Goal: Task Accomplishment & Management: Manage account settings

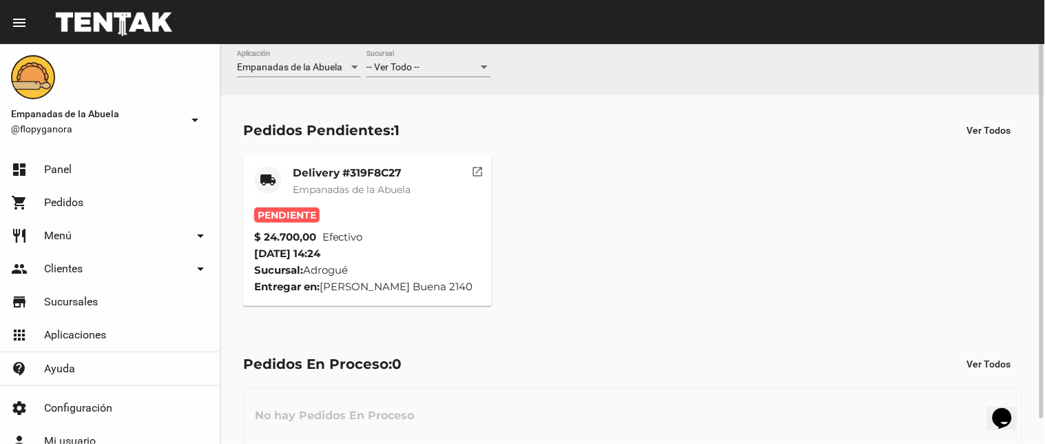
click at [476, 172] on mat-icon "open_in_new" at bounding box center [478, 169] width 12 height 12
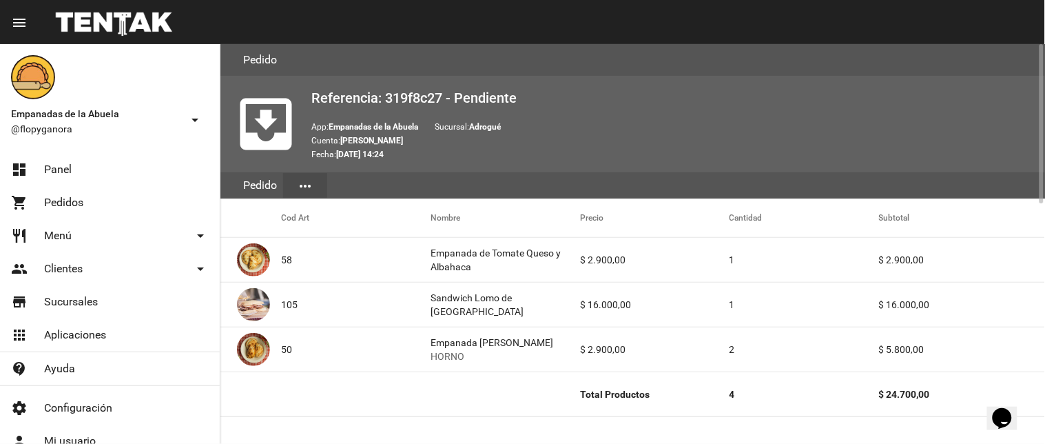
scroll to position [551, 0]
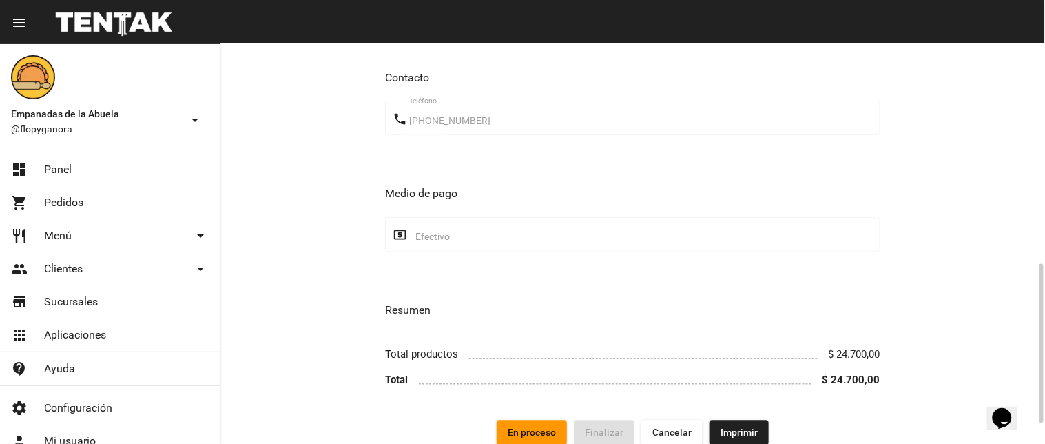
click at [738, 430] on span "Imprimir" at bounding box center [738, 432] width 37 height 11
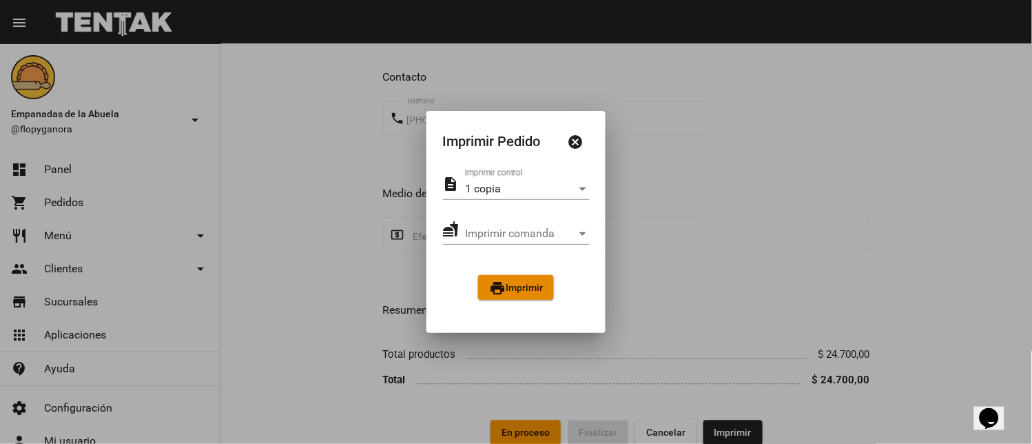
click at [506, 283] on span "print Imprimir" at bounding box center [516, 287] width 54 height 11
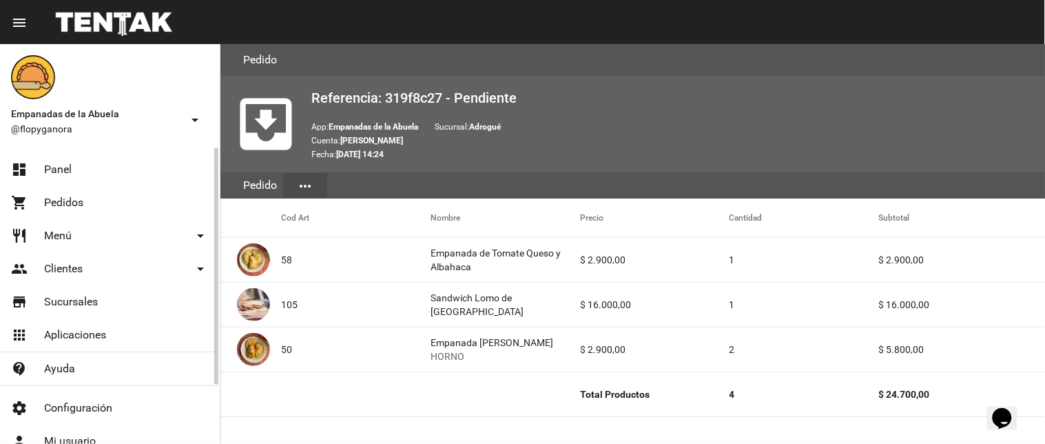
click at [59, 163] on span "Panel" at bounding box center [58, 170] width 28 height 14
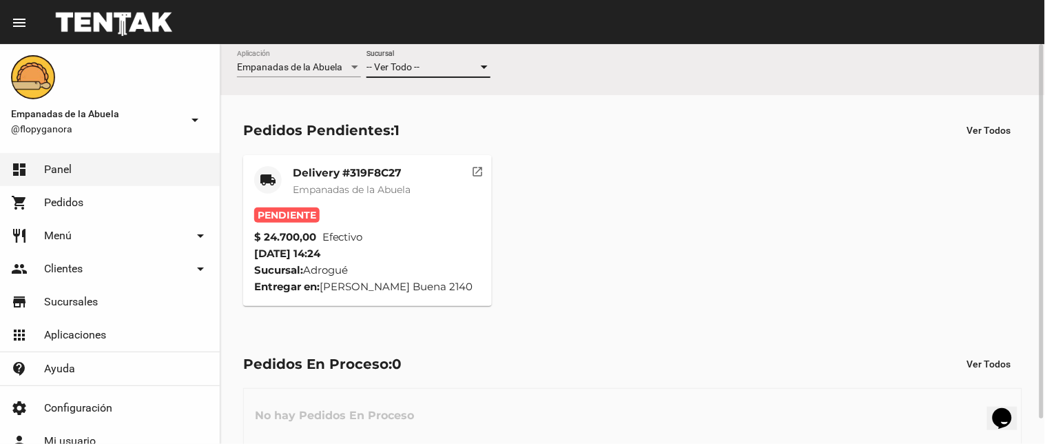
click at [451, 65] on div "-- Ver Todo --" at bounding box center [422, 67] width 112 height 11
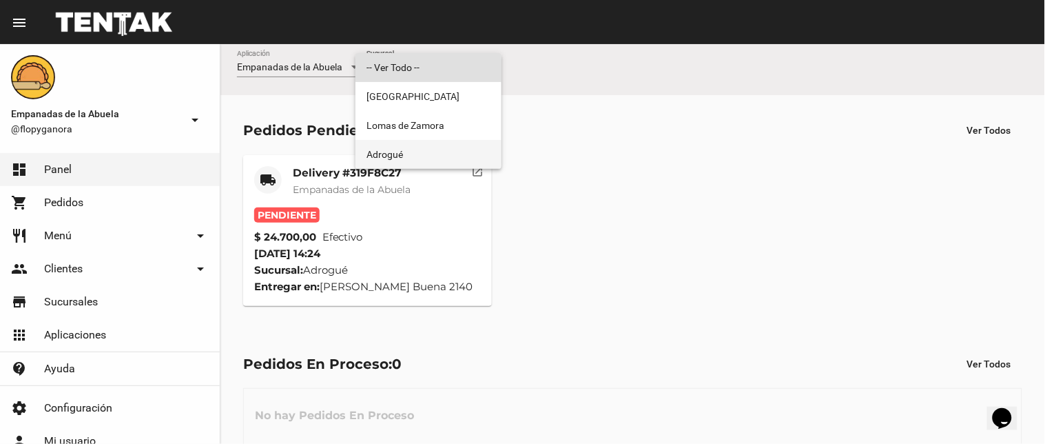
click at [437, 167] on span "Adrogué" at bounding box center [428, 154] width 124 height 29
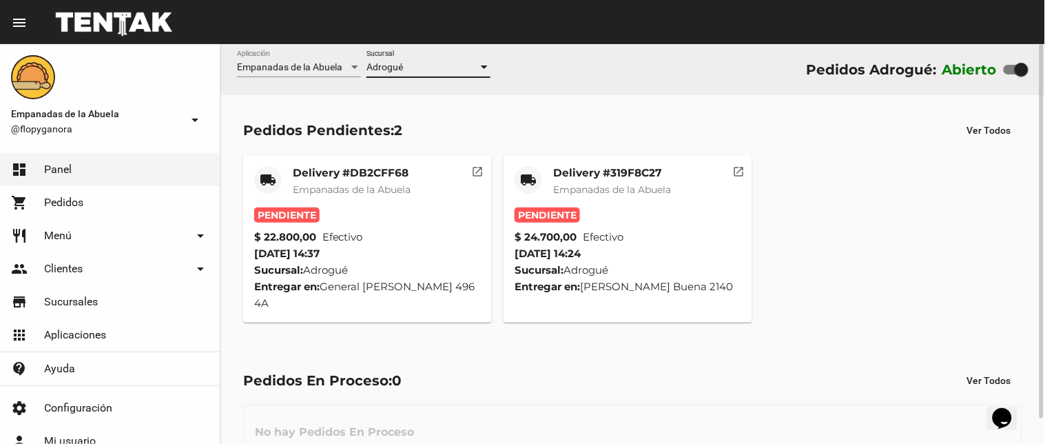
click at [470, 168] on button "open_in_new" at bounding box center [478, 169] width 28 height 28
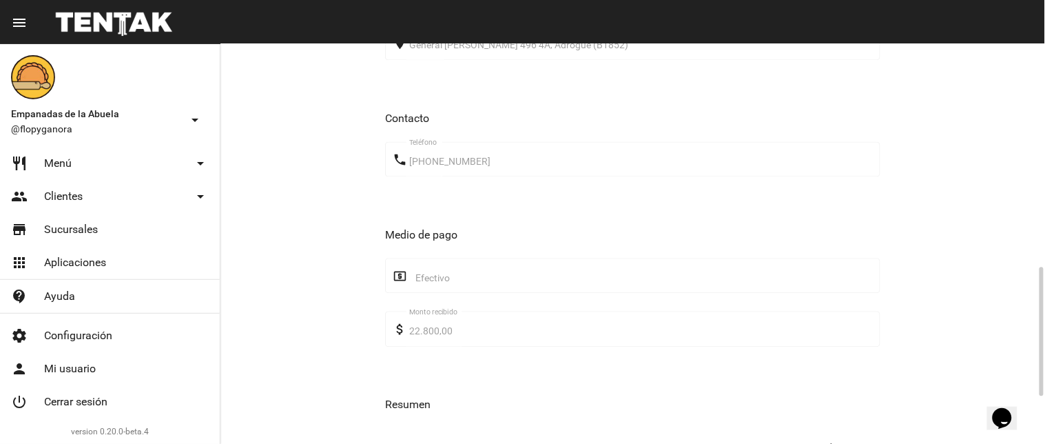
scroll to position [835, 0]
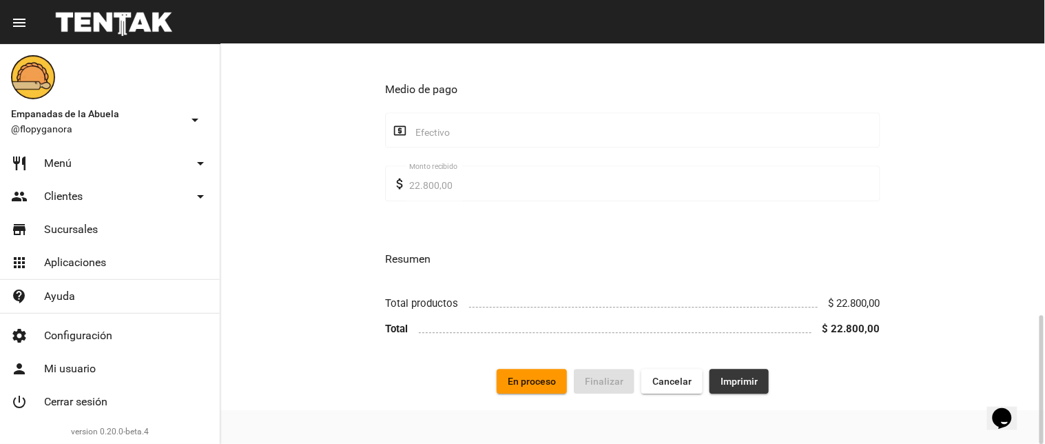
click at [748, 384] on span "Imprimir" at bounding box center [738, 380] width 37 height 11
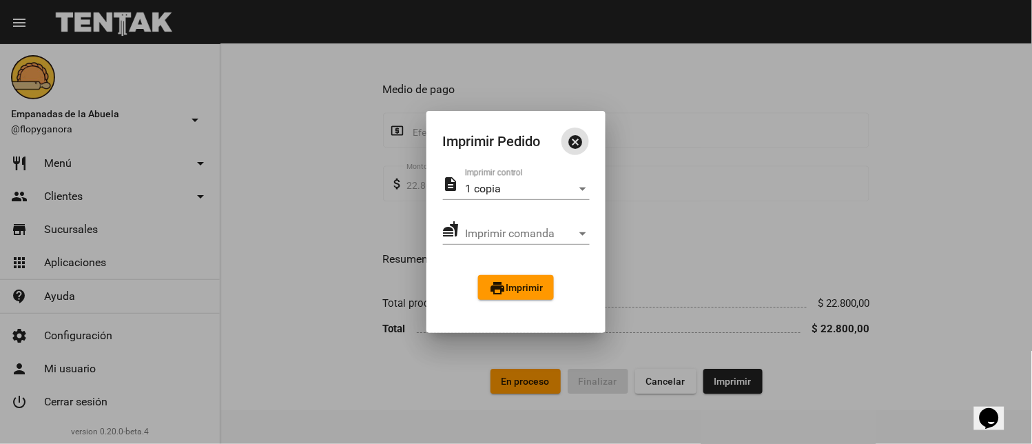
click at [536, 285] on span "print Imprimir" at bounding box center [516, 287] width 54 height 11
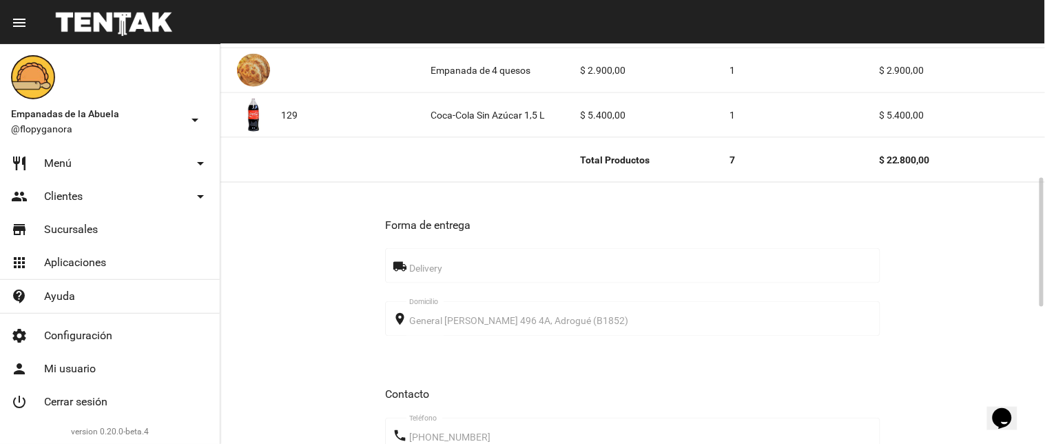
scroll to position [835, 0]
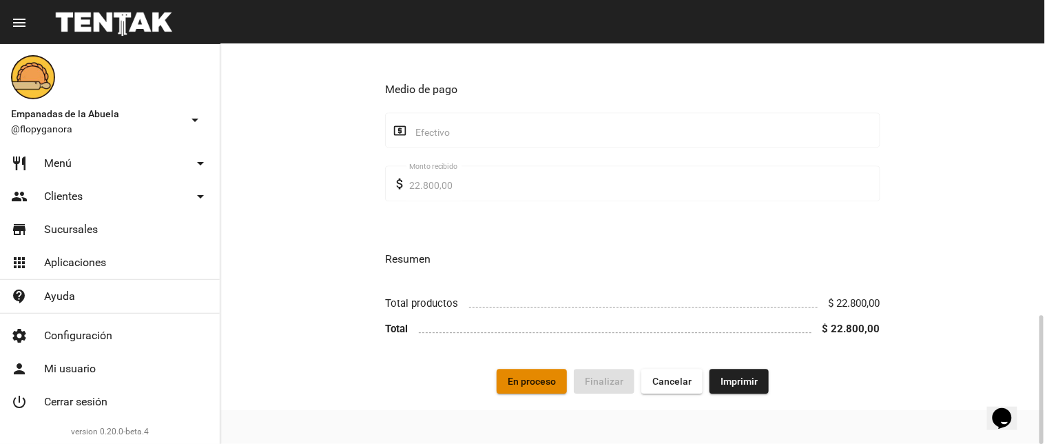
click at [536, 377] on span "En proceso" at bounding box center [532, 380] width 48 height 11
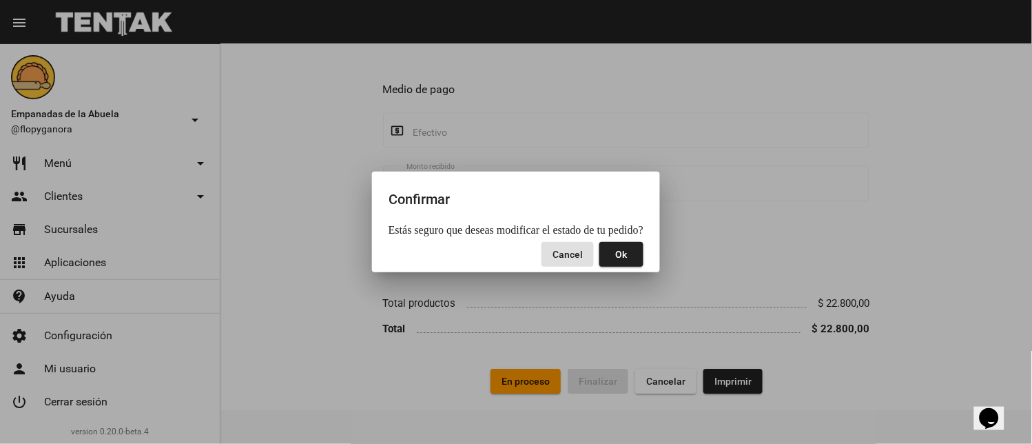
click at [618, 242] on button "Ok" at bounding box center [621, 254] width 44 height 25
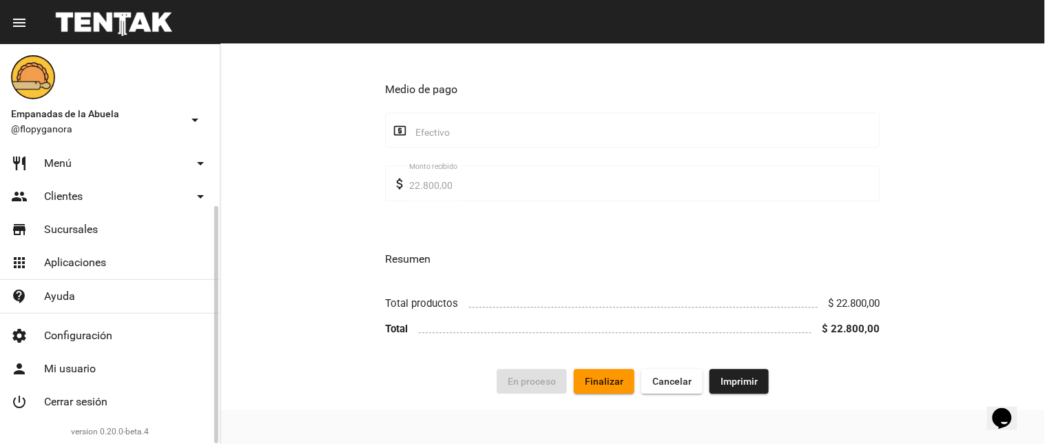
click at [79, 137] on span "Pedidos" at bounding box center [63, 130] width 39 height 14
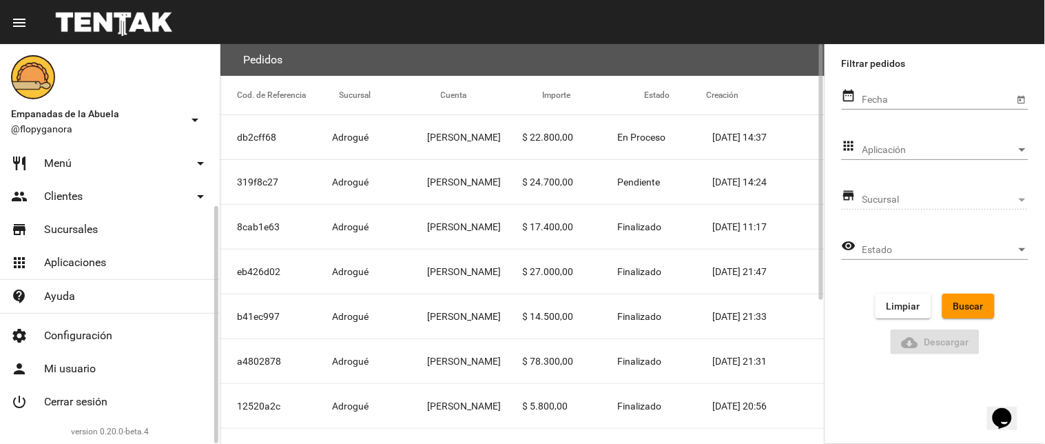
click at [98, 180] on link "restaurant Menú arrow_drop_down" at bounding box center [110, 163] width 220 height 33
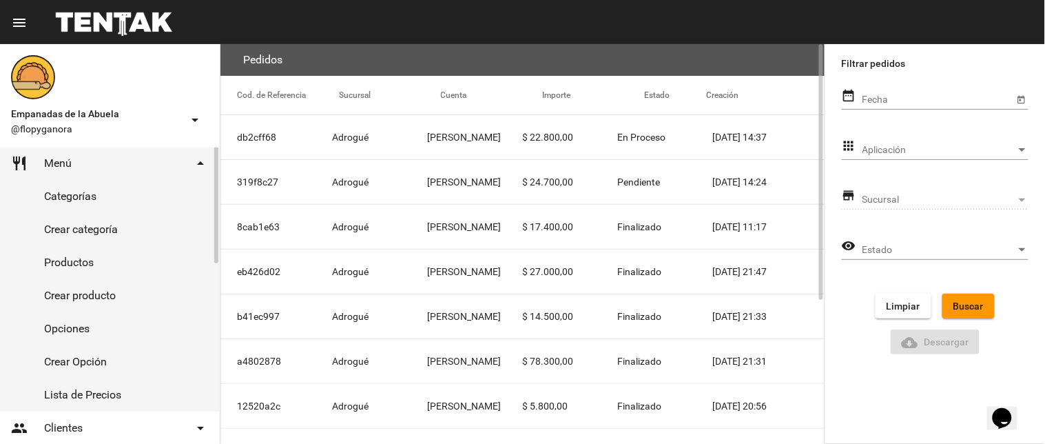
click at [103, 147] on link "shopping_cart Pedidos" at bounding box center [110, 130] width 220 height 33
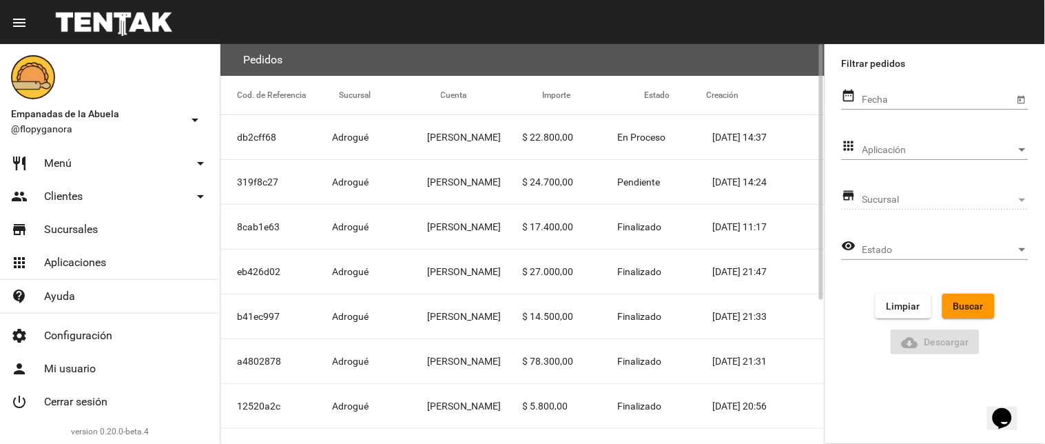
click at [18, 17] on mat-icon "menu" at bounding box center [19, 22] width 17 height 17
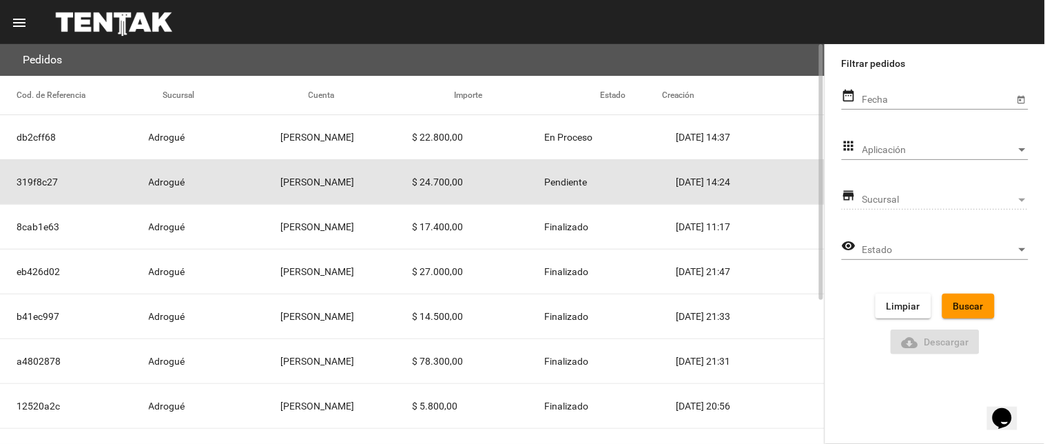
click at [606, 185] on mat-cell "Pendiente" at bounding box center [610, 182] width 132 height 44
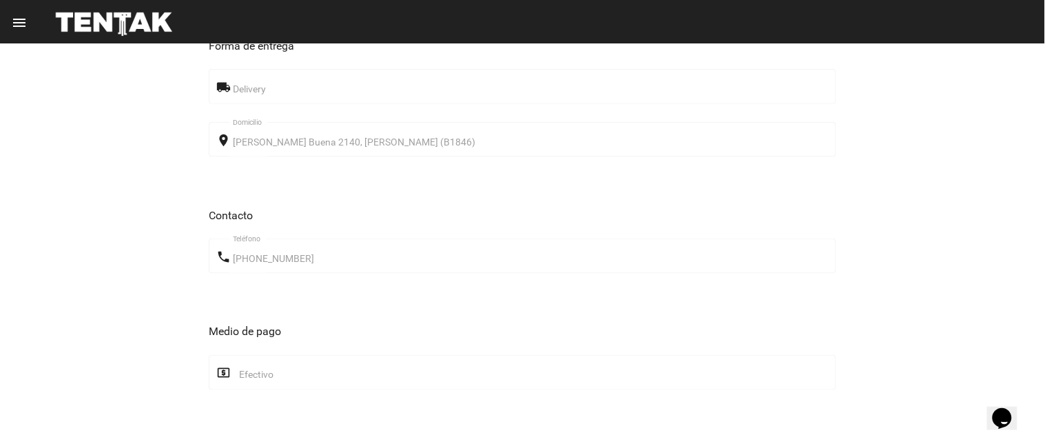
scroll to position [602, 0]
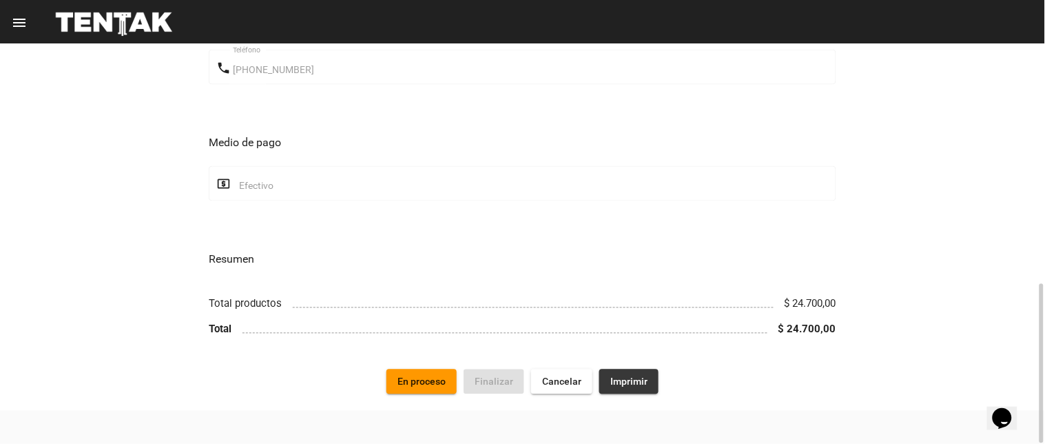
click at [637, 387] on button "Imprimir" at bounding box center [628, 381] width 59 height 25
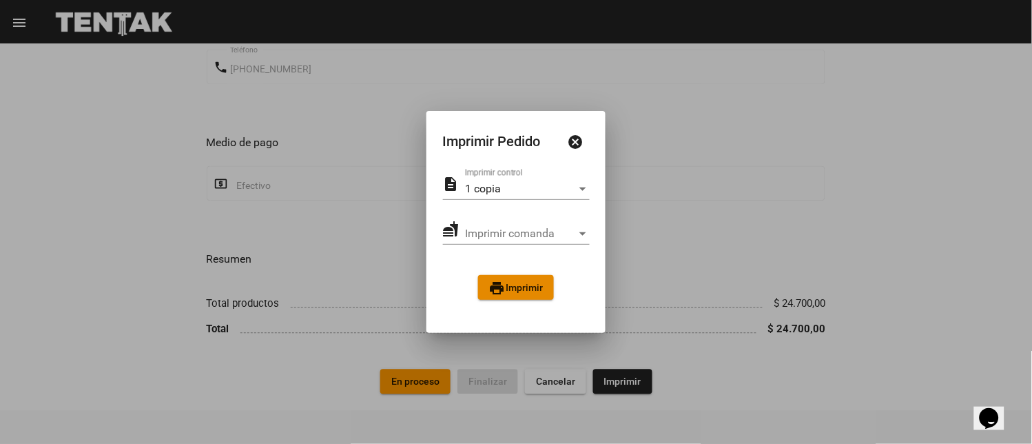
click at [521, 293] on button "print Imprimir" at bounding box center [516, 287] width 76 height 25
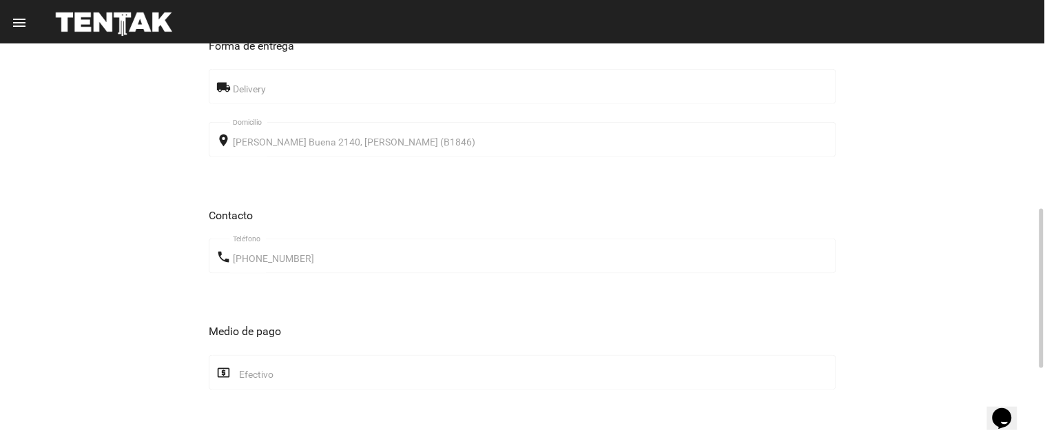
scroll to position [602, 0]
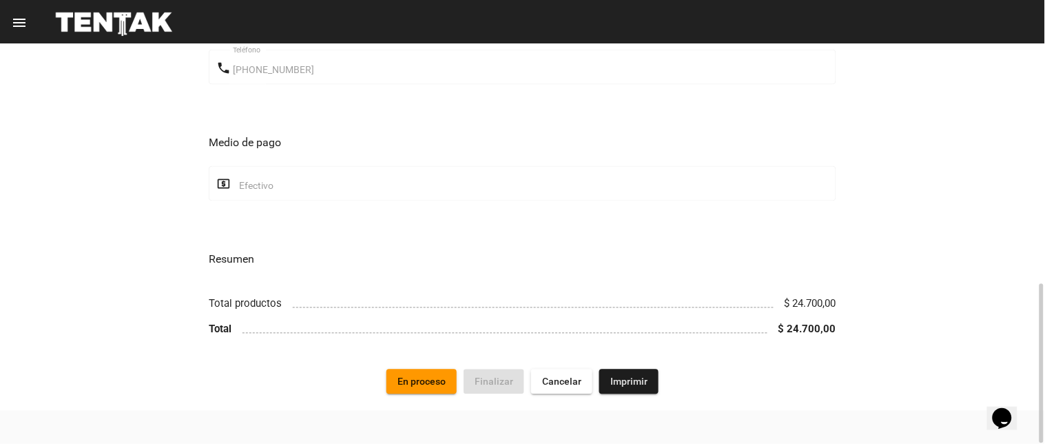
click at [434, 382] on span "En proceso" at bounding box center [421, 381] width 48 height 11
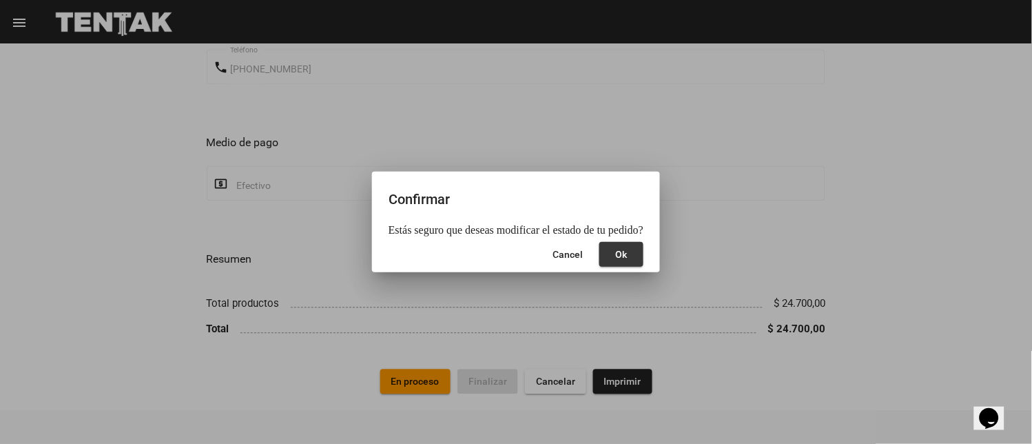
click at [618, 253] on span "Ok" at bounding box center [622, 254] width 12 height 11
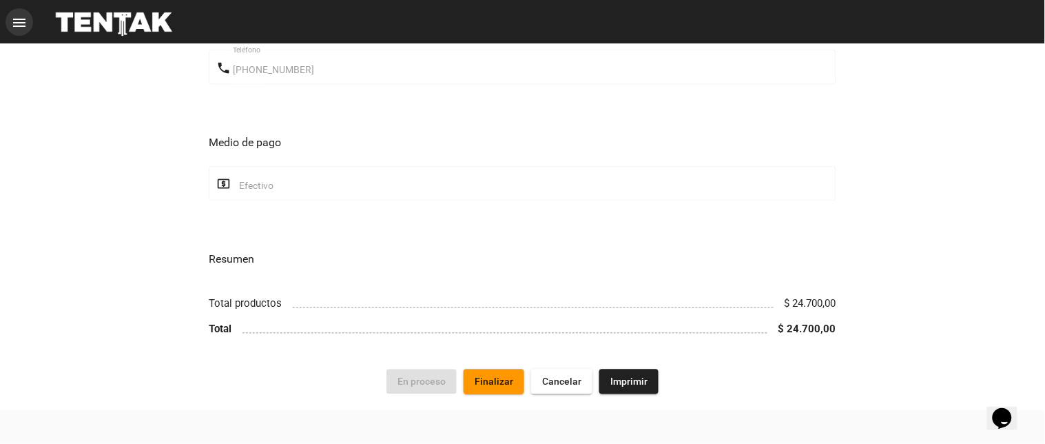
click at [11, 28] on mat-icon "menu" at bounding box center [19, 22] width 17 height 17
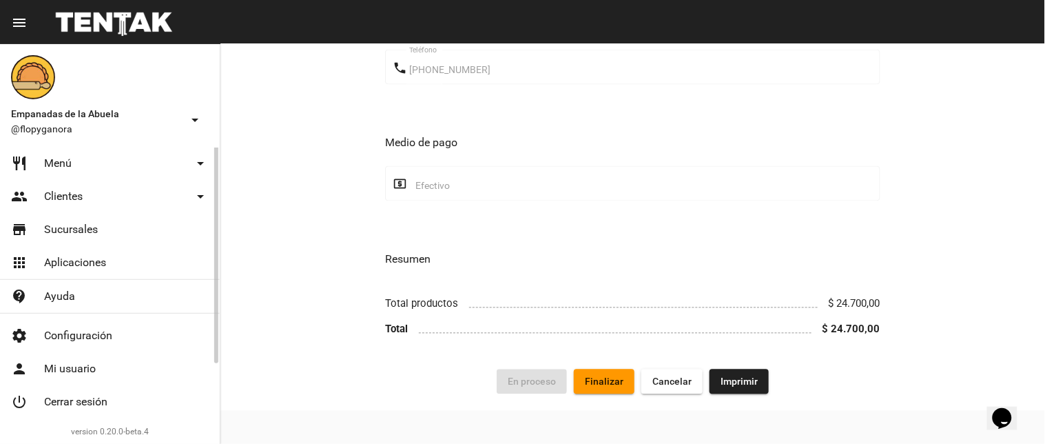
click at [83, 147] on link "shopping_cart Pedidos" at bounding box center [110, 130] width 220 height 33
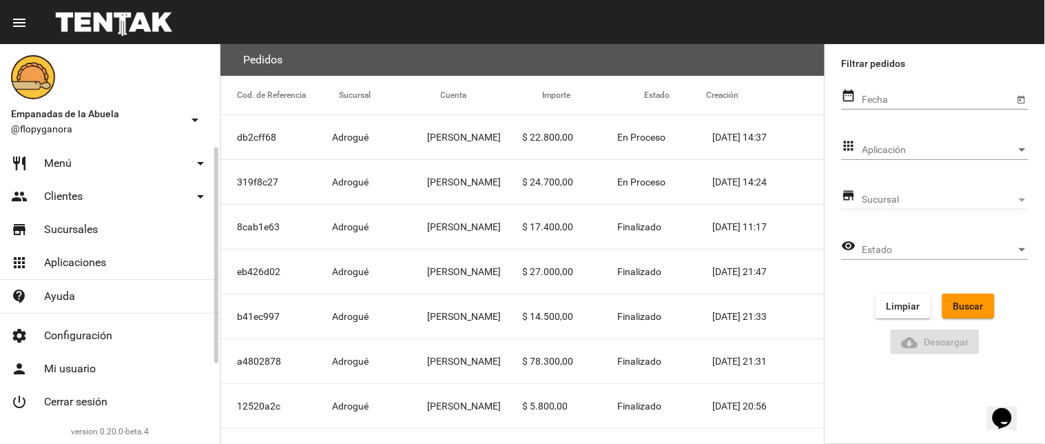
click at [113, 147] on link "shopping_cart Pedidos" at bounding box center [110, 130] width 220 height 33
click at [23, 21] on mat-icon "menu" at bounding box center [19, 22] width 17 height 17
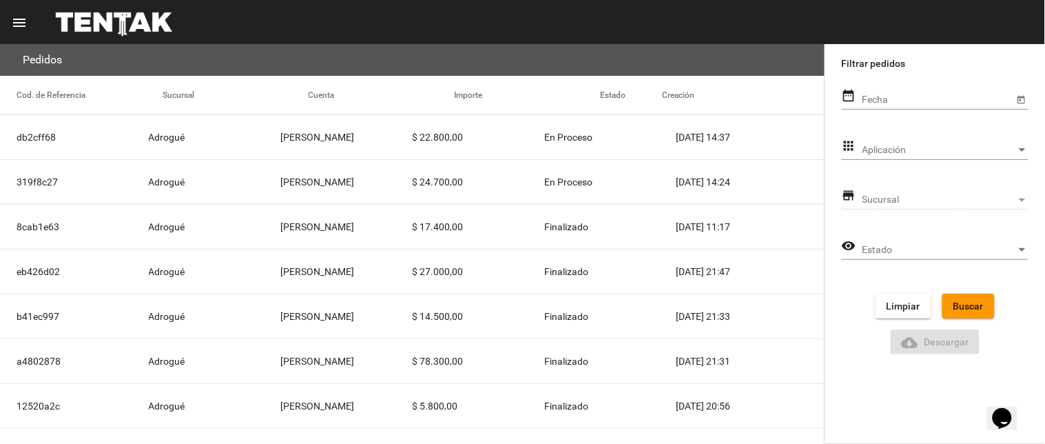
click at [23, 21] on mat-icon "menu" at bounding box center [19, 22] width 17 height 17
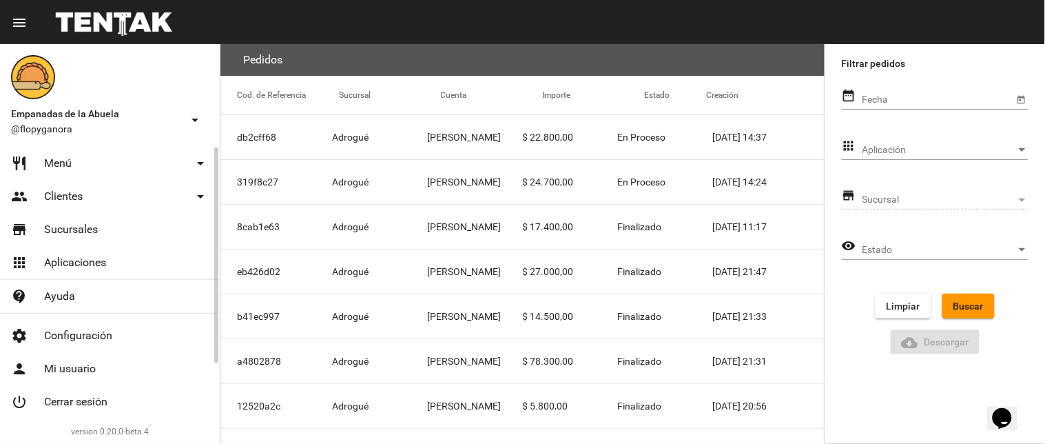
drag, startPoint x: 97, startPoint y: 176, endPoint x: 86, endPoint y: 186, distance: 15.1
click at [97, 147] on link "shopping_cart Pedidos" at bounding box center [110, 130] width 220 height 33
click at [25, 16] on mat-icon "menu" at bounding box center [19, 22] width 17 height 17
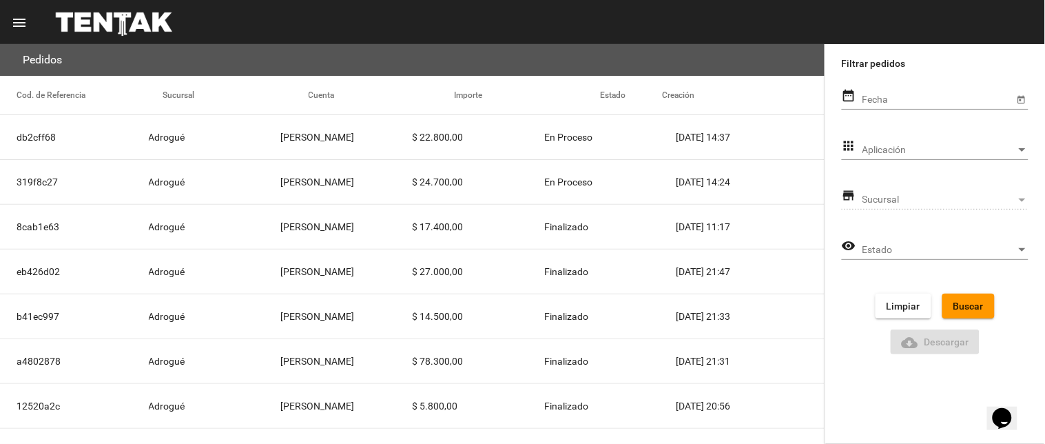
click at [25, 16] on mat-icon "menu" at bounding box center [19, 22] width 17 height 17
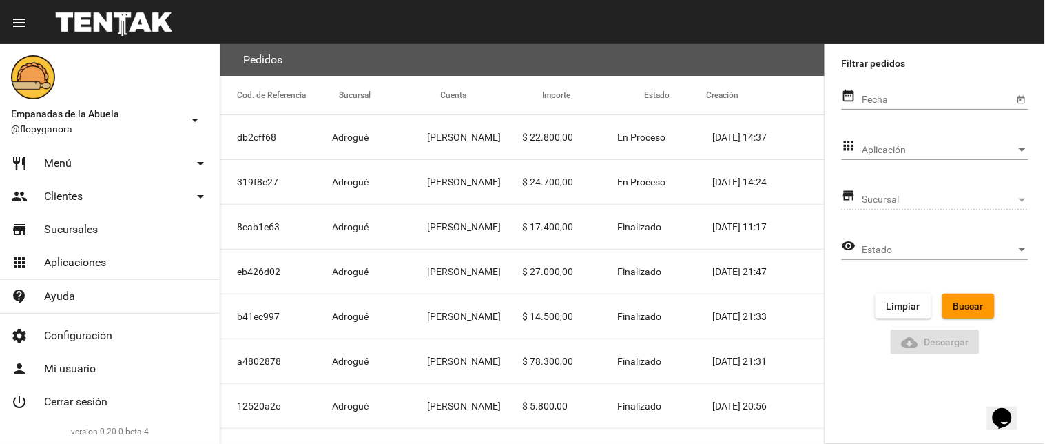
click at [426, 21] on mat-toolbar "menu Administrar Pedidos filter_list" at bounding box center [522, 22] width 1045 height 44
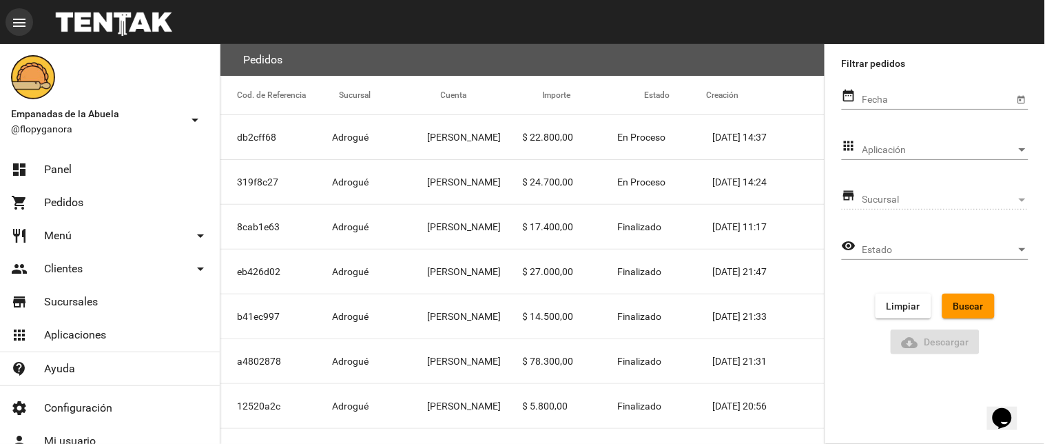
click at [24, 29] on mat-icon "menu" at bounding box center [19, 22] width 17 height 17
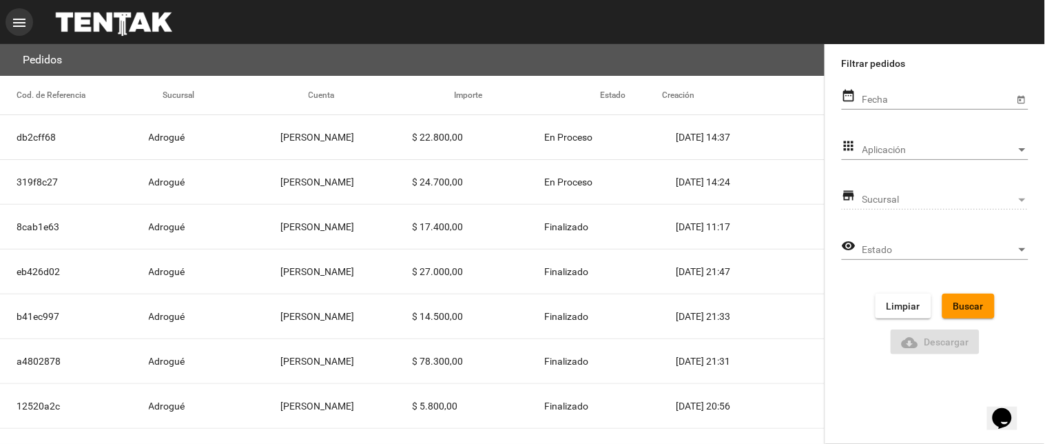
click at [17, 21] on mat-icon "menu" at bounding box center [19, 22] width 17 height 17
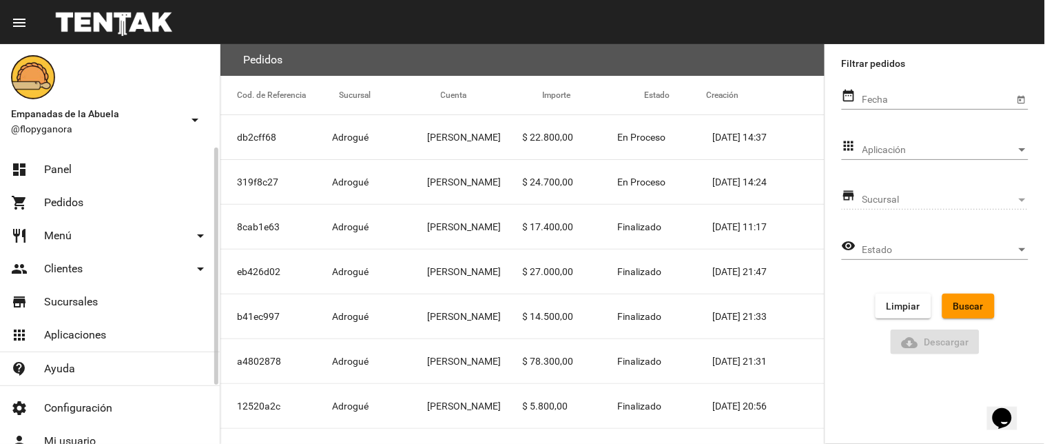
click at [80, 172] on link "dashboard Panel" at bounding box center [110, 169] width 220 height 33
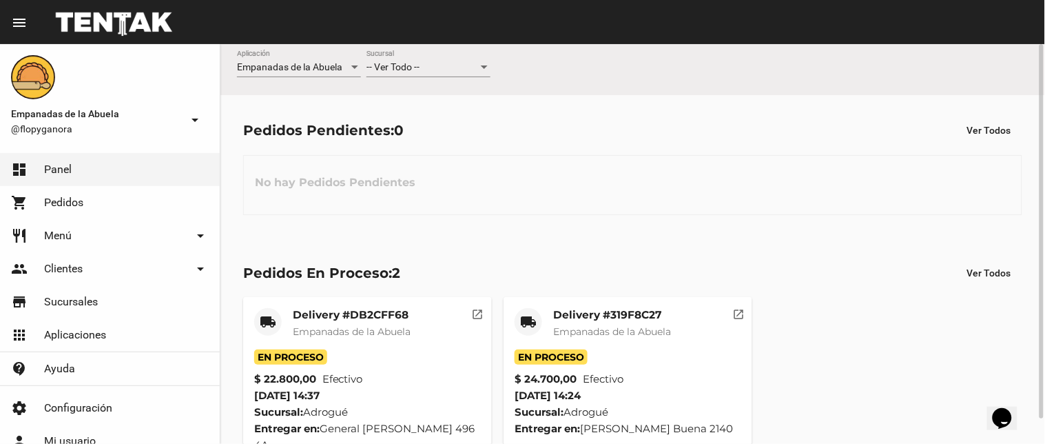
click at [444, 63] on div "-- Ver Todo --" at bounding box center [422, 67] width 112 height 11
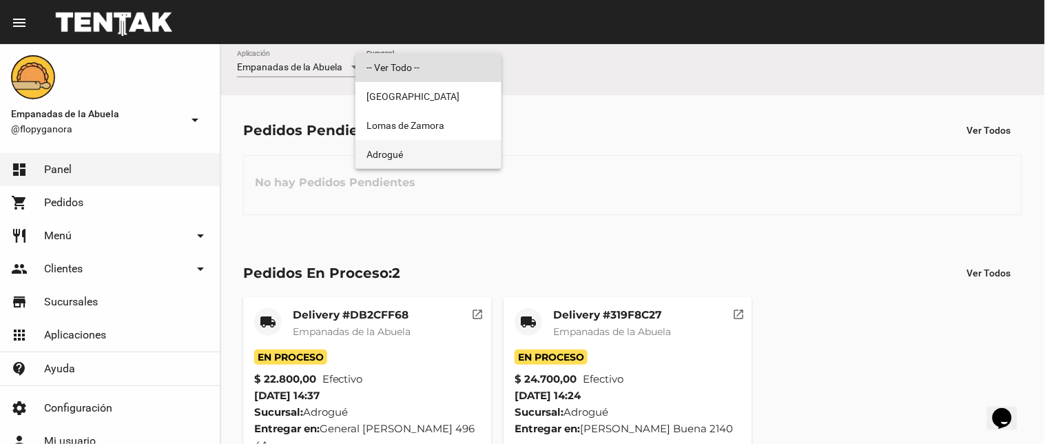
click at [456, 153] on span "Adrogué" at bounding box center [428, 154] width 124 height 29
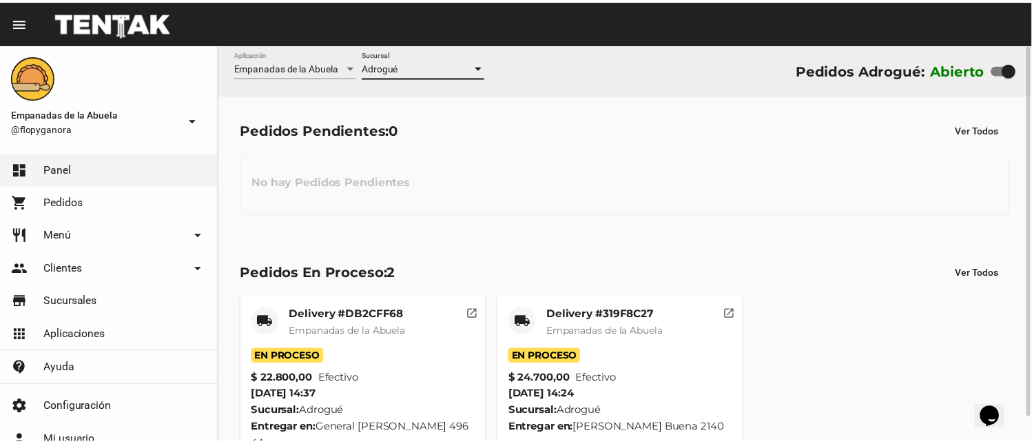
scroll to position [26, 0]
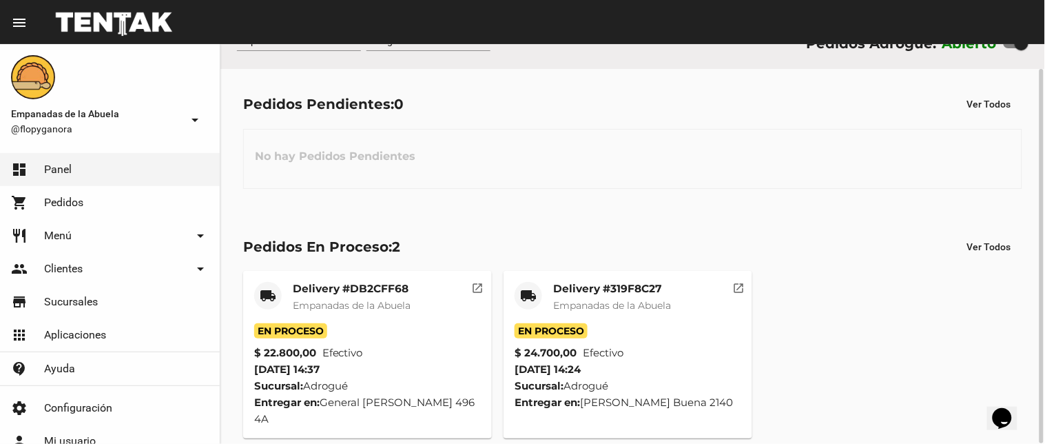
click at [360, 295] on div "Delivery #DB2CFF68 Empanadas de la Abuela" at bounding box center [352, 302] width 118 height 41
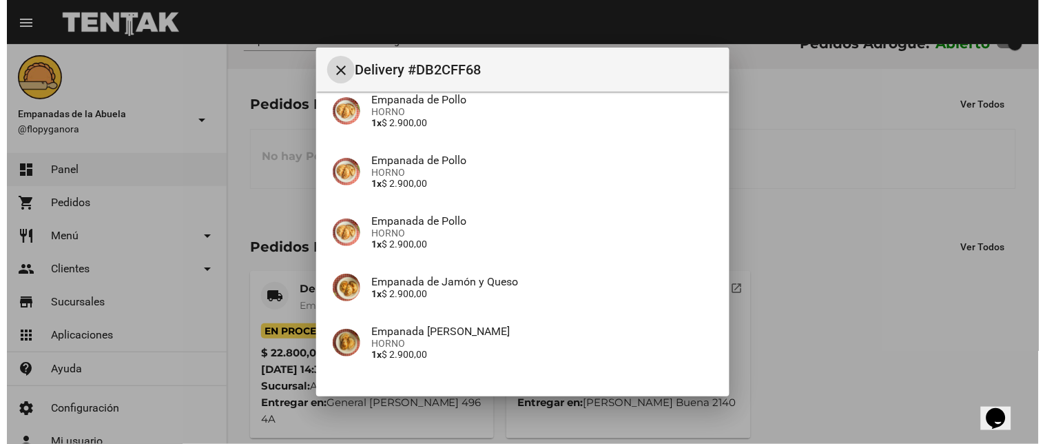
scroll to position [153, 0]
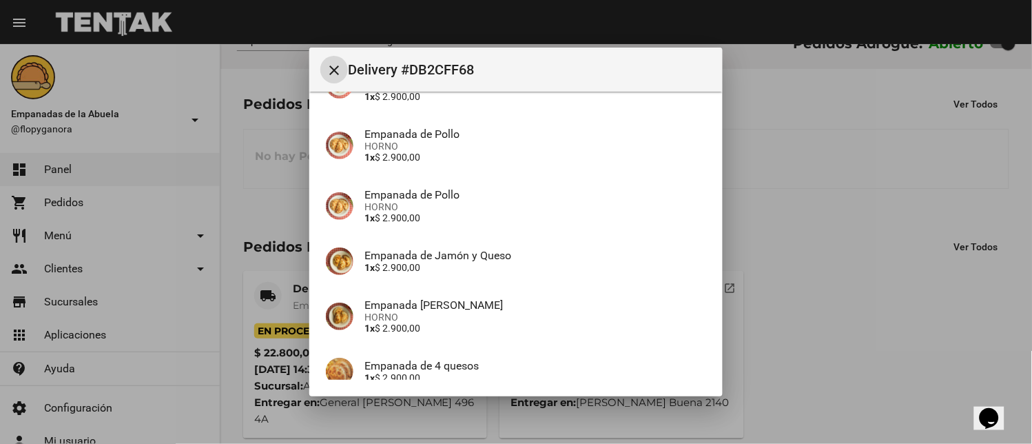
click at [331, 70] on mat-icon "close" at bounding box center [334, 70] width 17 height 17
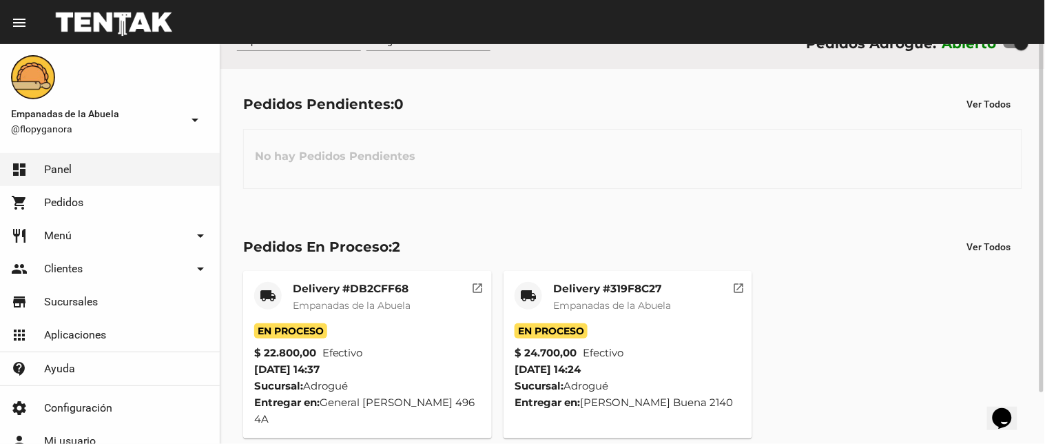
scroll to position [0, 0]
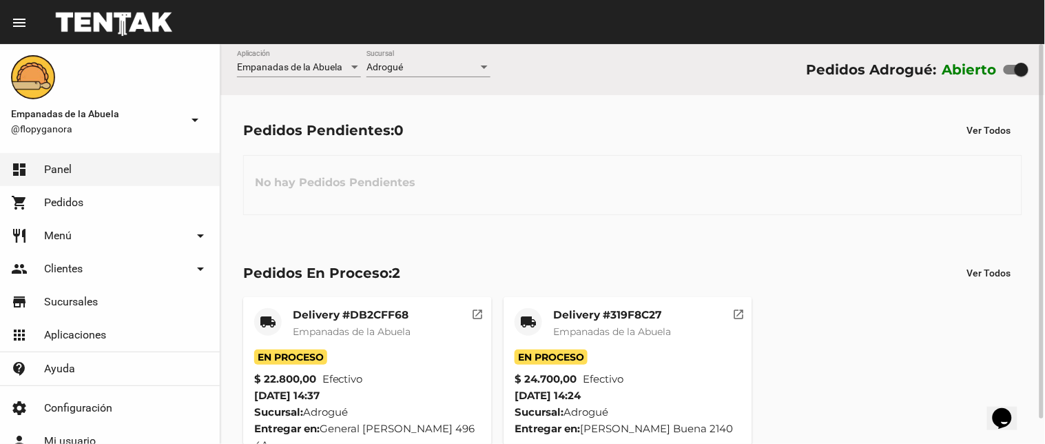
click at [1012, 71] on div at bounding box center [1015, 70] width 25 height 10
click at [1010, 74] on input "checkbox" at bounding box center [1010, 74] width 1 height 1
checkbox input "false"
